Goal: Task Accomplishment & Management: Complete application form

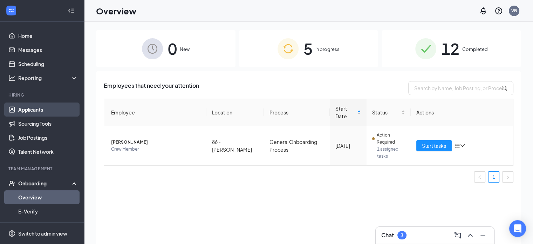
click at [27, 112] on link "Applicants" at bounding box center [48, 109] width 60 height 14
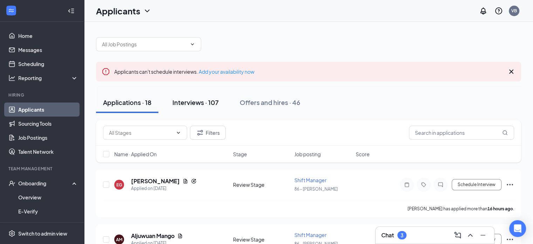
click at [199, 102] on div "Interviews · 107" at bounding box center [195, 102] width 46 height 9
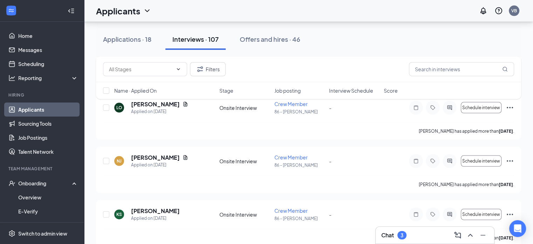
scroll to position [1402, 0]
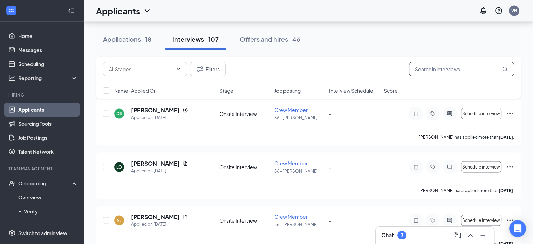
click at [432, 71] on input "text" at bounding box center [461, 69] width 105 height 14
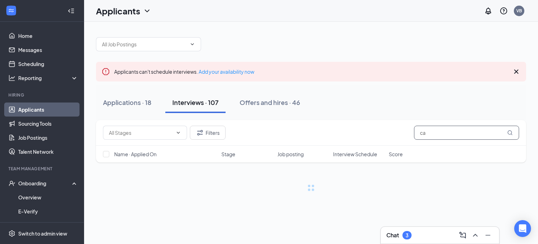
type input "c"
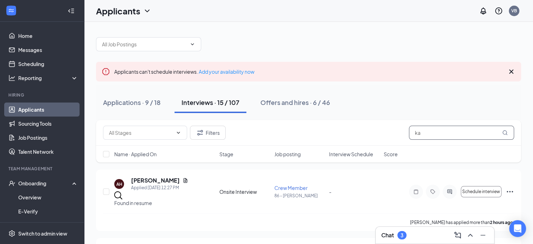
type input "k"
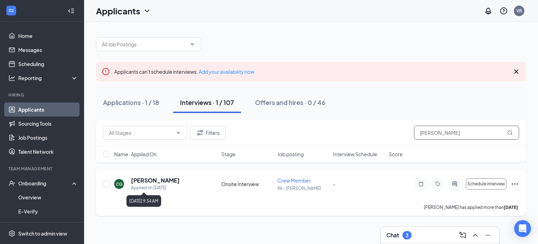
type input "[PERSON_NAME]"
click at [143, 187] on div "Applied on [DATE]" at bounding box center [155, 187] width 49 height 7
click at [276, 187] on div "CG [PERSON_NAME] Applied on [DATE] Onsite Interview Crew Member 86 - [PERSON_NA…" at bounding box center [311, 187] width 416 height 22
click at [283, 185] on p "86 - [PERSON_NAME]" at bounding box center [304, 188] width 52 height 6
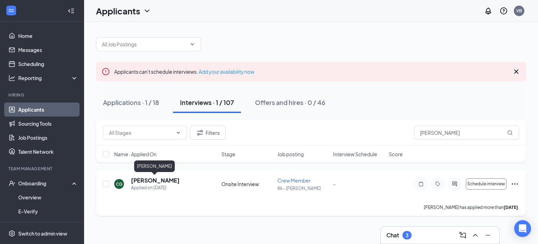
click at [171, 180] on h5 "[PERSON_NAME]" at bounding box center [155, 180] width 49 height 8
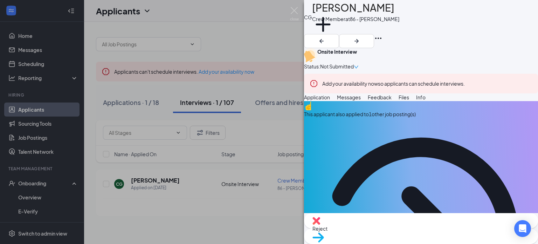
click at [448, 242] on span "Move to stage" at bounding box center [421, 246] width 217 height 8
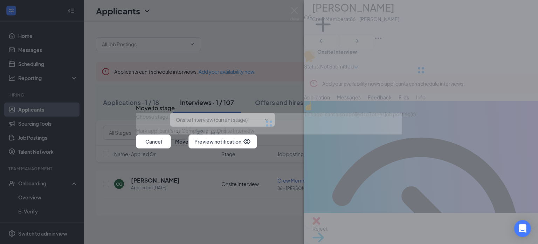
type input "Hiring Complete (final stage)"
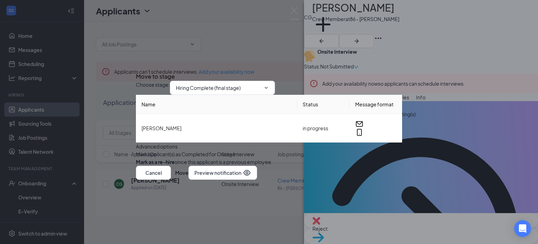
click at [136, 165] on button "button" at bounding box center [136, 162] width 0 height 8
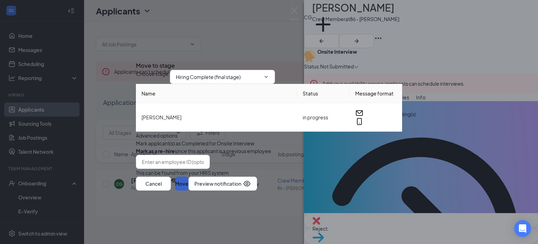
click at [189, 190] on button "Move" at bounding box center [181, 183] width 13 height 14
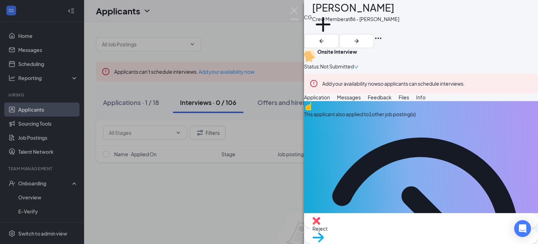
click at [248, 134] on div "CG [PERSON_NAME] Crew Member at 86 - [PERSON_NAME] Add a tag Onsite Interview S…" at bounding box center [269, 122] width 538 height 244
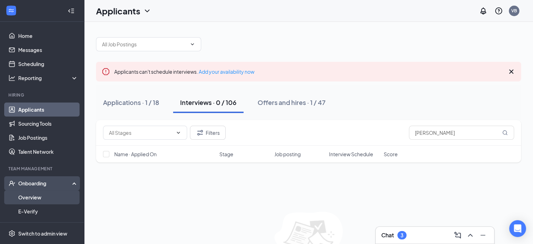
click at [26, 197] on link "Overview" at bounding box center [48, 197] width 60 height 14
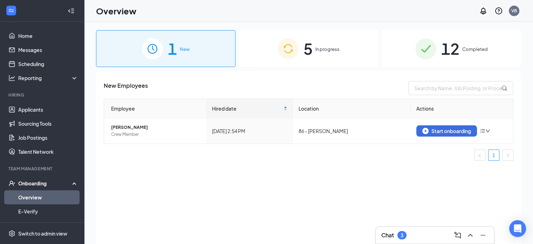
click at [34, 195] on link "Overview" at bounding box center [48, 197] width 60 height 14
click at [442, 128] on div "Start onboarding" at bounding box center [446, 131] width 49 height 6
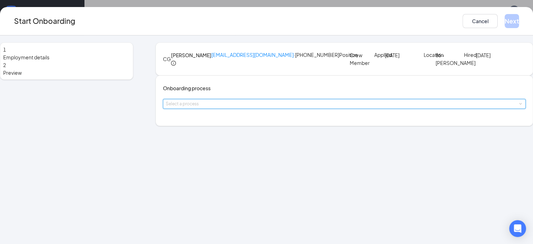
click at [519, 105] on span at bounding box center [520, 103] width 3 height 3
click at [235, 155] on span "General Onboarding Process" at bounding box center [204, 156] width 67 height 6
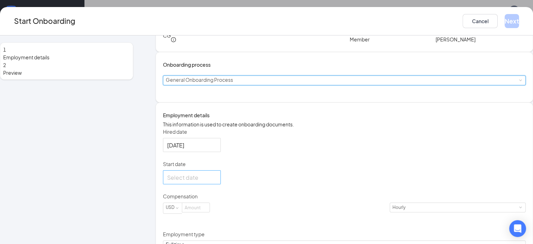
scroll to position [70, 0]
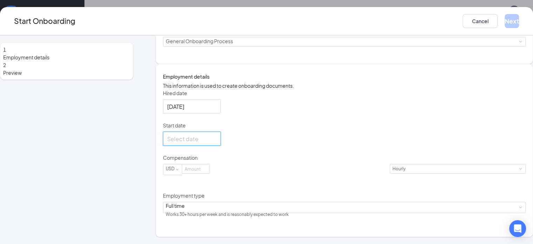
click at [182, 143] on input "Start date" at bounding box center [191, 138] width 48 height 9
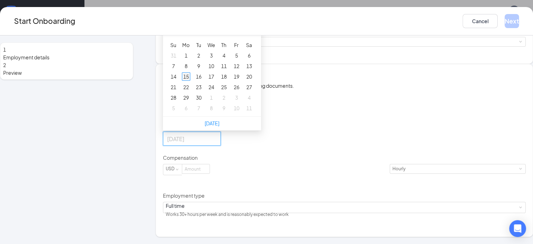
type input "[DATE]"
click at [190, 81] on div "15" at bounding box center [186, 76] width 8 height 8
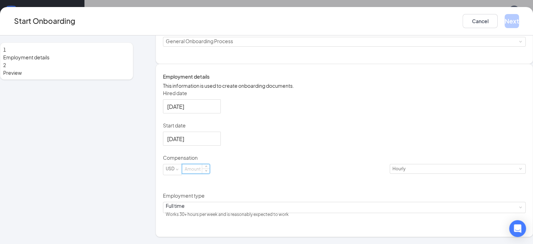
click at [210, 173] on input at bounding box center [195, 168] width 27 height 9
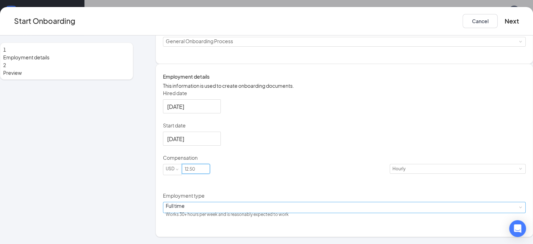
scroll to position [93, 0]
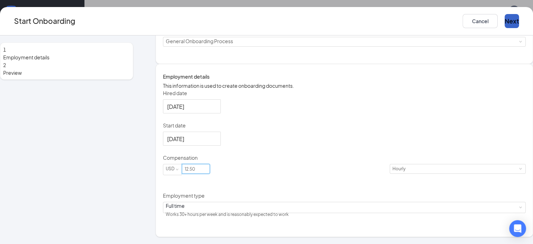
type input "12.5"
click at [505, 21] on button "Next" at bounding box center [512, 21] width 14 height 14
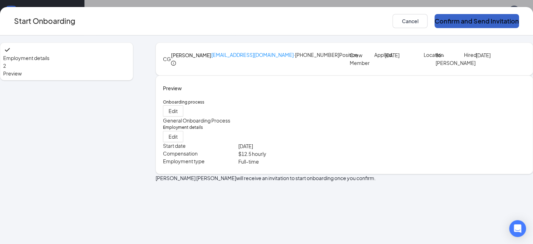
click at [464, 23] on button "Confirm and Send Invitation" at bounding box center [476, 21] width 84 height 14
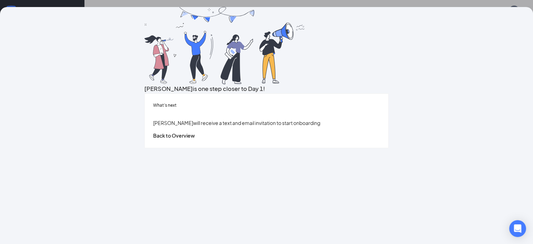
scroll to position [18, 0]
